Goal: Transaction & Acquisition: Purchase product/service

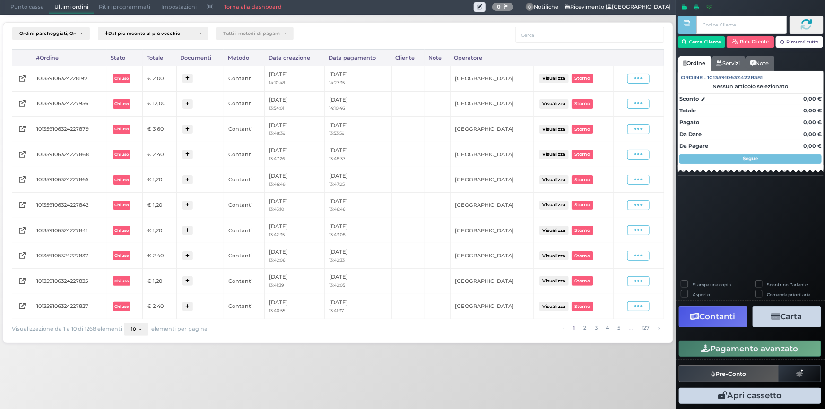
click at [20, 11] on span "Punto cassa" at bounding box center [27, 6] width 44 height 13
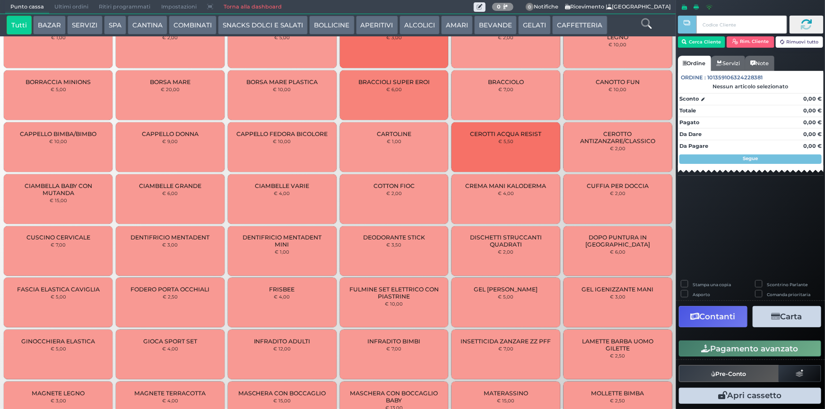
click at [21, 7] on span "Punto cassa" at bounding box center [27, 6] width 44 height 13
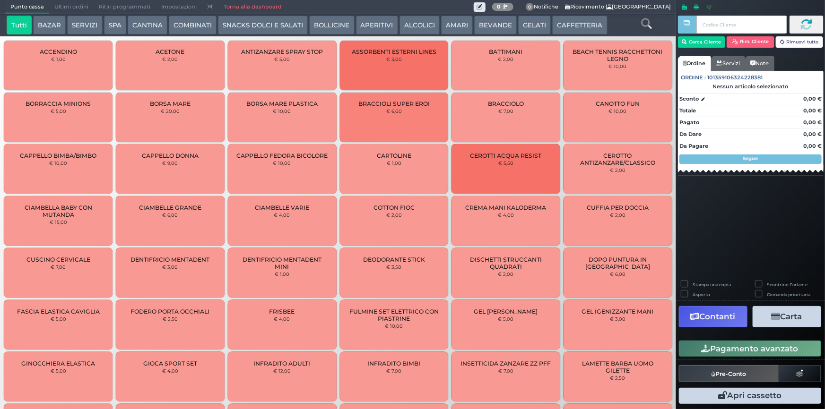
click at [577, 21] on button "CAFFETTERIA" at bounding box center [579, 25] width 55 height 19
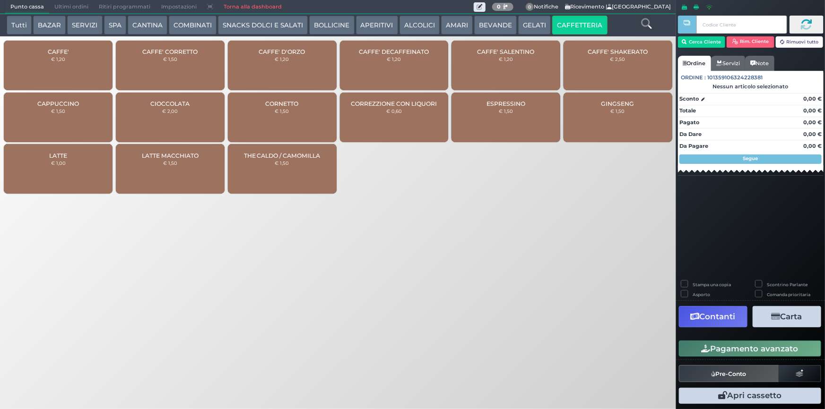
click at [61, 64] on div "CAFFE' € 1,20" at bounding box center [58, 66] width 109 height 50
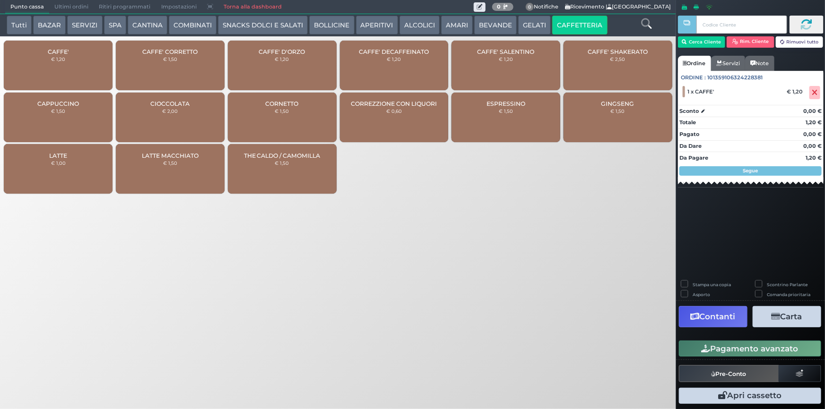
drag, startPoint x: 744, startPoint y: 348, endPoint x: 417, endPoint y: 258, distance: 338.9
click at [744, 347] on button "Pagamento avanzato" at bounding box center [750, 349] width 142 height 16
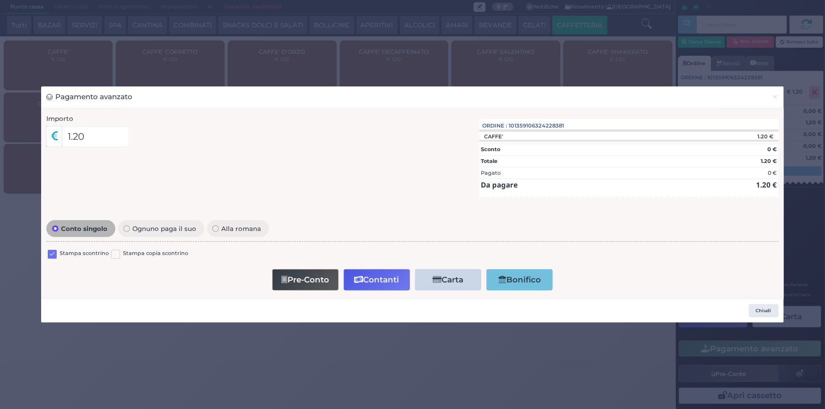
drag, startPoint x: 52, startPoint y: 255, endPoint x: 292, endPoint y: 254, distance: 240.6
click at [52, 254] on label at bounding box center [52, 254] width 9 height 9
click at [0, 0] on input "checkbox" at bounding box center [0, 0] width 0 height 0
click at [375, 275] on button "Contanti" at bounding box center [377, 279] width 66 height 21
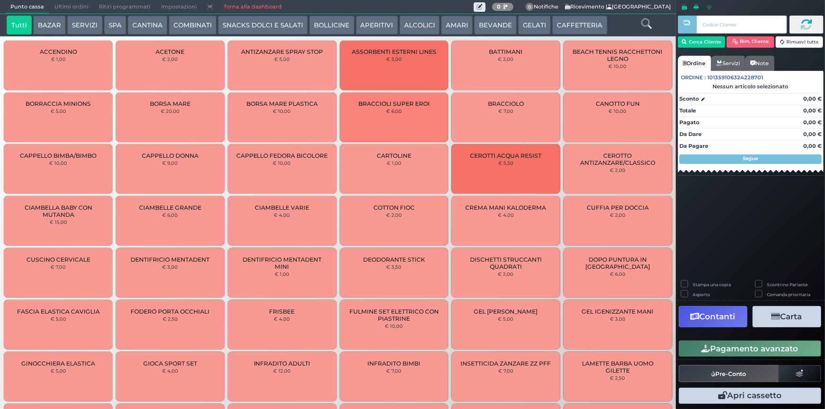
click at [73, 1] on span "Ultimi ordini" at bounding box center [71, 6] width 44 height 13
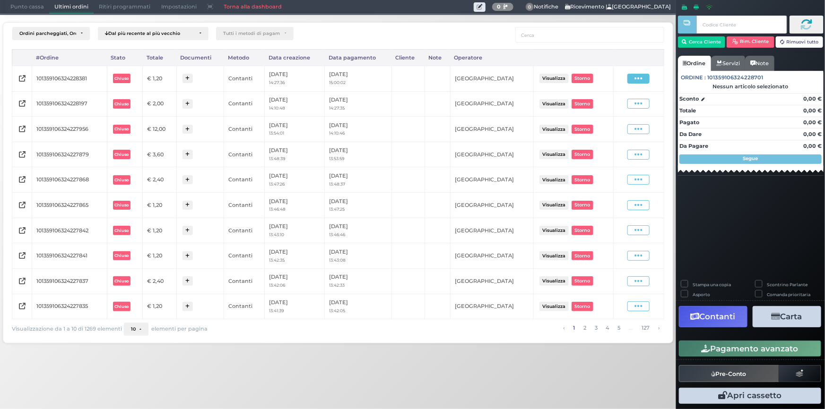
click at [645, 78] on span at bounding box center [638, 79] width 22 height 10
click at [611, 106] on span "Ristampa Pre-Conto" at bounding box center [617, 106] width 39 height 16
